Goal: Information Seeking & Learning: Compare options

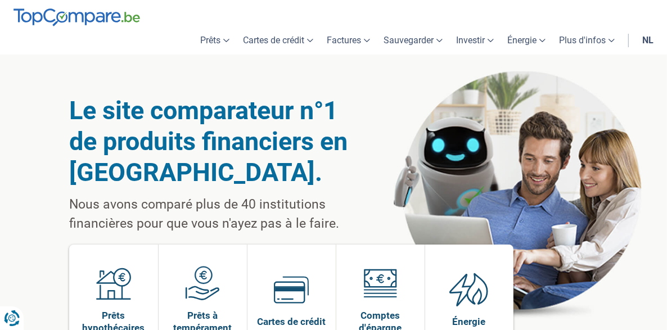
click at [646, 44] on font "nl" at bounding box center [647, 40] width 11 height 11
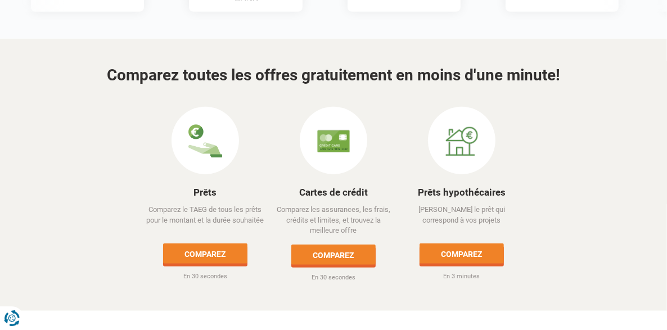
scroll to position [519, 0]
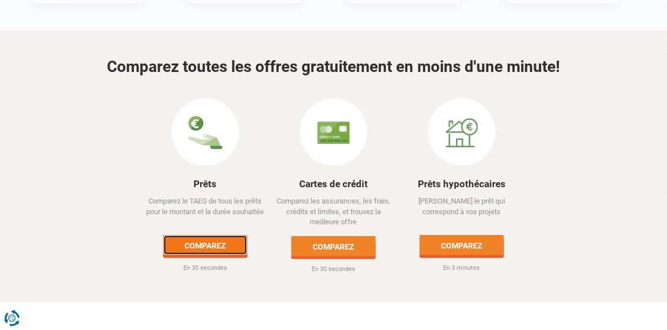
click at [214, 235] on link "Comparez" at bounding box center [205, 245] width 84 height 20
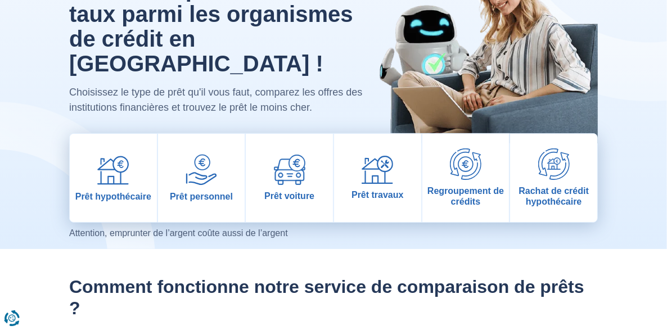
scroll to position [102, 0]
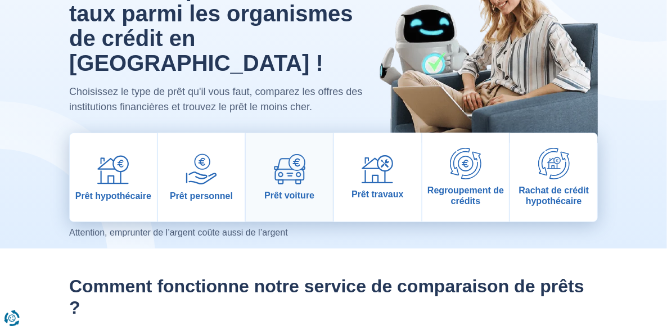
click at [278, 162] on link "Prêt voiture" at bounding box center [289, 177] width 87 height 88
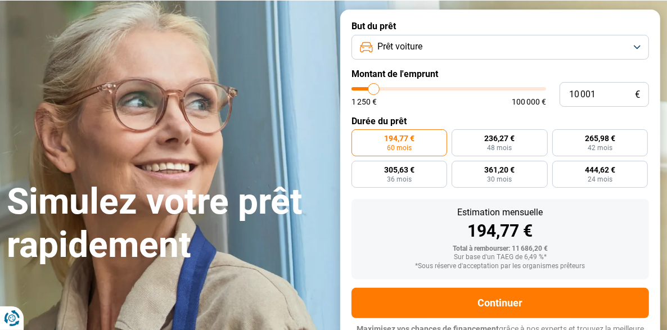
scroll to position [82, 0]
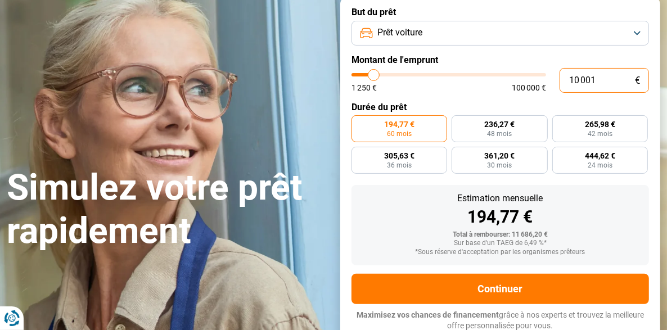
click at [595, 82] on input "10 001" at bounding box center [603, 80] width 89 height 25
click at [585, 74] on input "10 001" at bounding box center [603, 80] width 89 height 25
type input "5"
type input "1250"
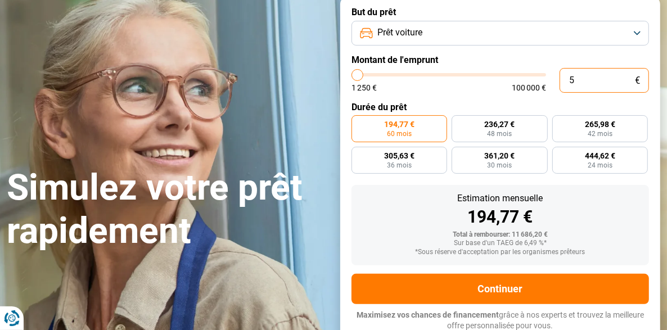
type input "50"
type input "1250"
type input "500"
type input "1250"
type input "5 000"
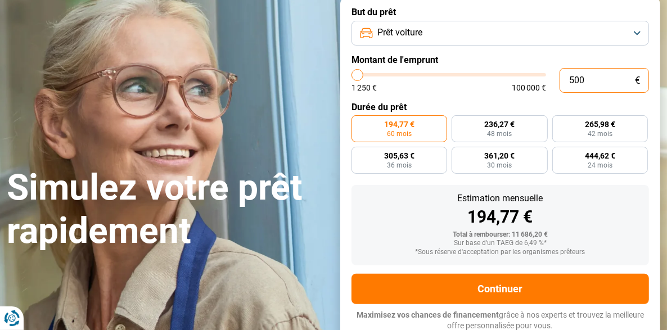
type input "5000"
radio input "true"
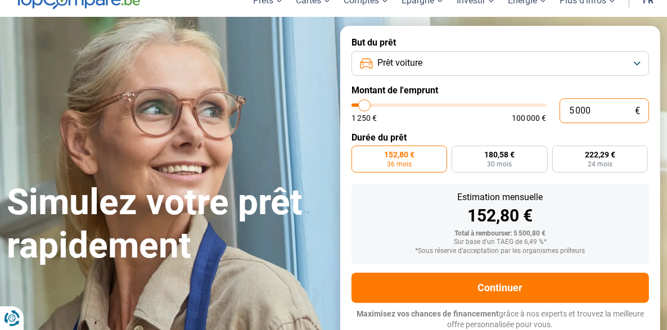
scroll to position [51, 0]
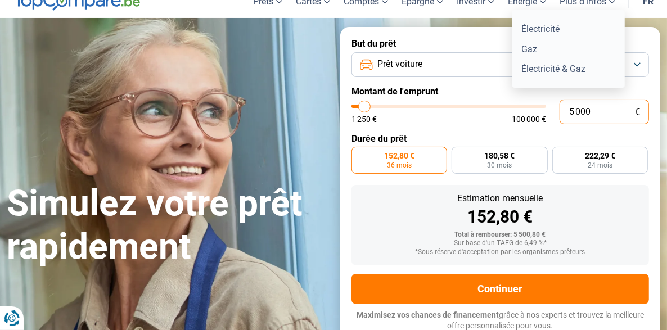
type input "5 000"
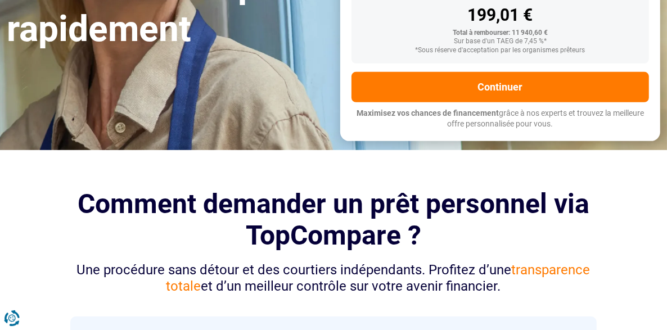
scroll to position [252, 0]
